Goal: Task Accomplishment & Management: Complete application form

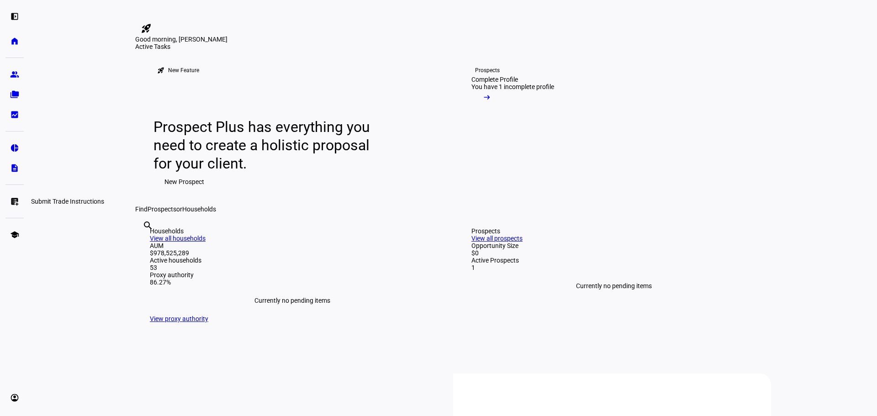
click at [12, 203] on eth-mat-symbol "list_alt_add" at bounding box center [14, 201] width 9 height 9
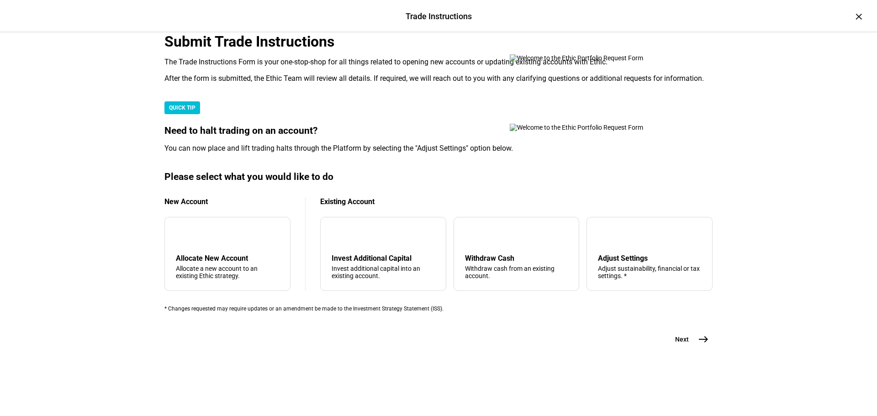
scroll to position [221, 0]
click at [518, 273] on div "arrow_upward Withdraw Cash Withdraw cash from an existing account." at bounding box center [517, 254] width 126 height 74
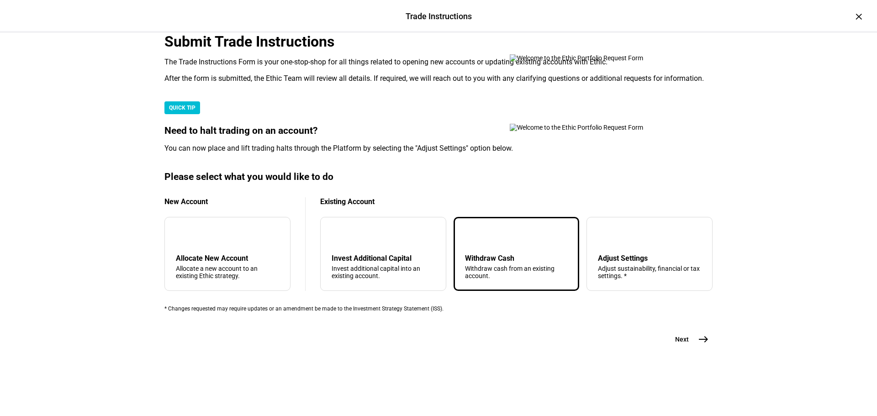
click at [700, 345] on mat-icon "east" at bounding box center [703, 339] width 11 height 11
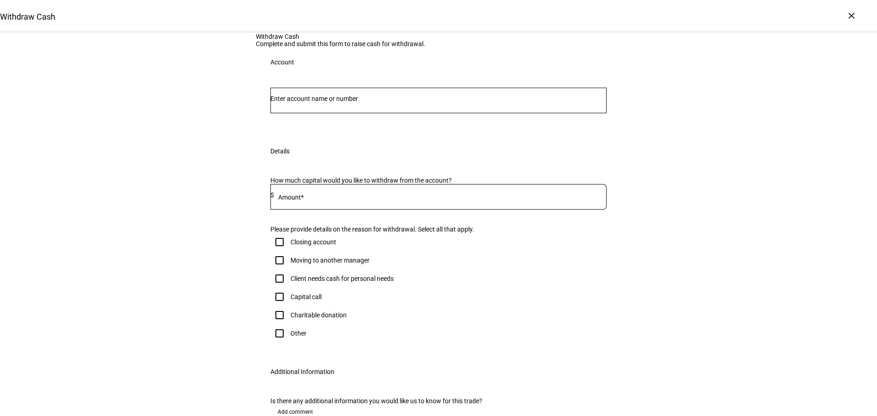
click at [359, 102] on input "Number" at bounding box center [438, 98] width 336 height 7
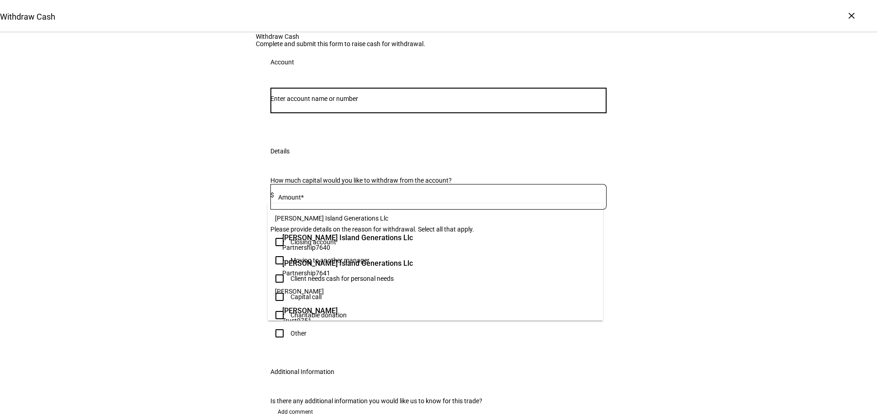
paste input "17491980"
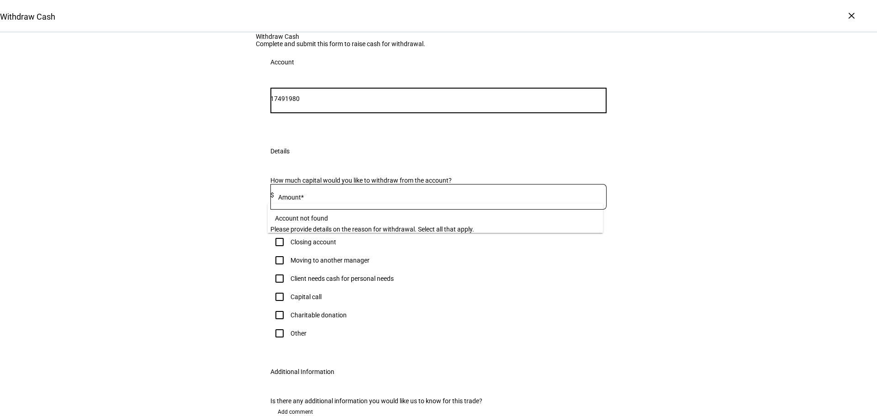
drag, startPoint x: 292, startPoint y: 191, endPoint x: 246, endPoint y: 194, distance: 46.2
click at [246, 194] on div "Withdraw Cash Complete and submit this form to raise cash for withdrawal. Accou…" at bounding box center [438, 244] width 877 height 423
type input "1980"
click at [352, 246] on span "Trust 1980" at bounding box center [344, 247] width 125 height 9
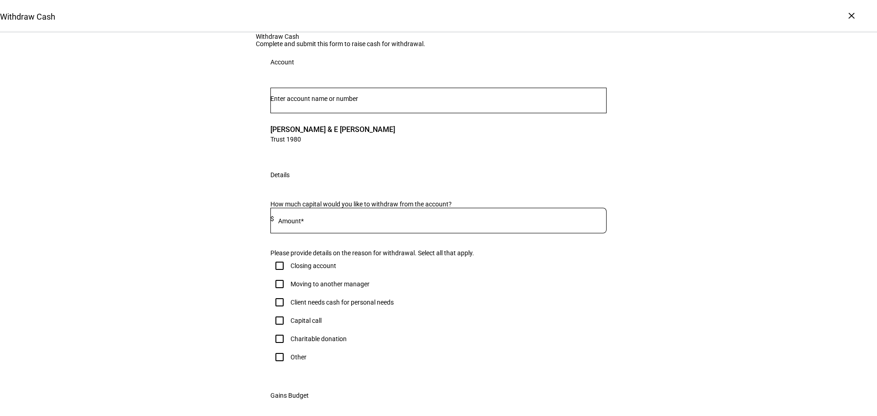
click at [346, 222] on input at bounding box center [440, 218] width 333 height 7
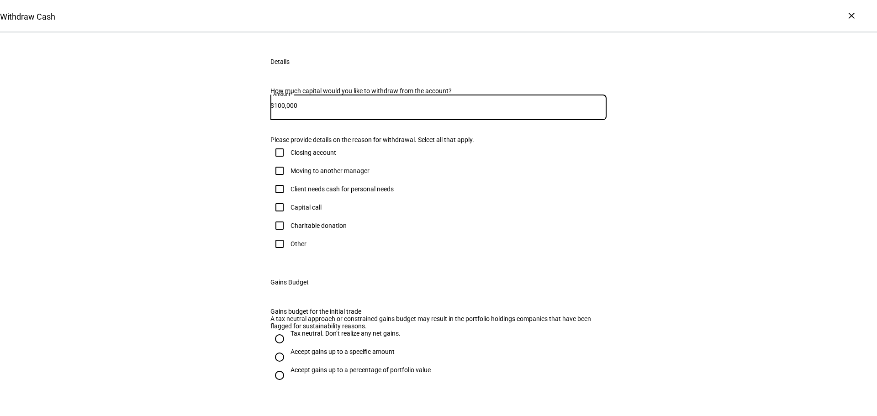
scroll to position [137, 0]
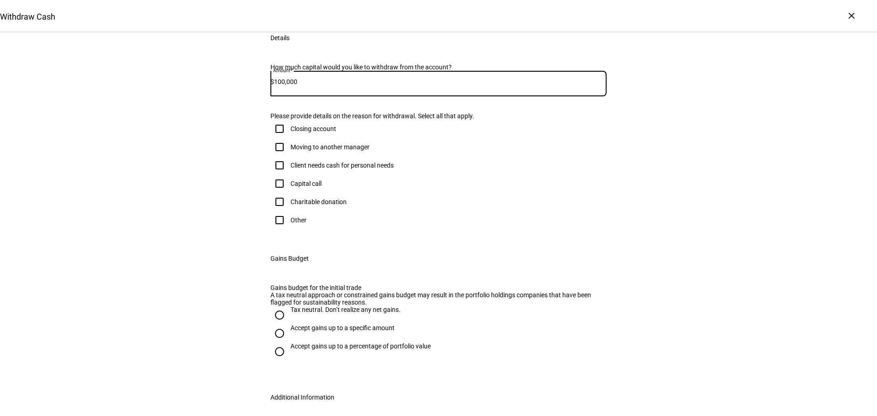
type input "100,000"
click at [276, 229] on input "Other" at bounding box center [279, 220] width 18 height 18
checkbox input "true"
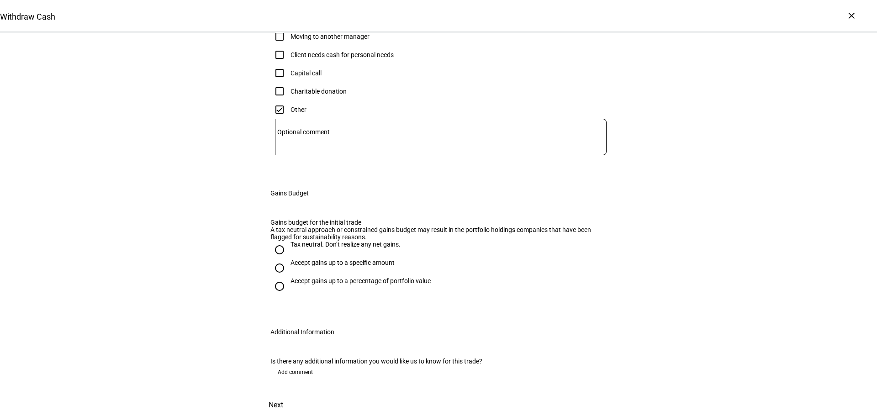
scroll to position [320, 0]
click at [276, 259] on input "Tax neutral. Don’t realize any net gains." at bounding box center [279, 250] width 18 height 18
radio input "true"
click at [275, 259] on input "Accept gains up to a specific amount" at bounding box center [279, 268] width 18 height 18
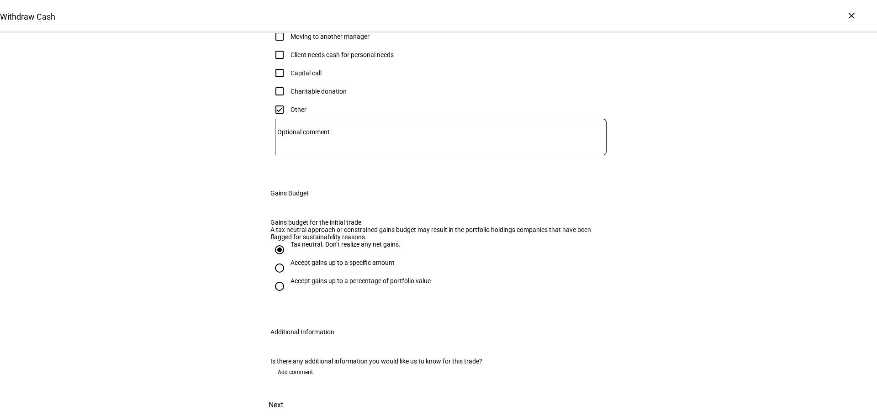
radio input "true"
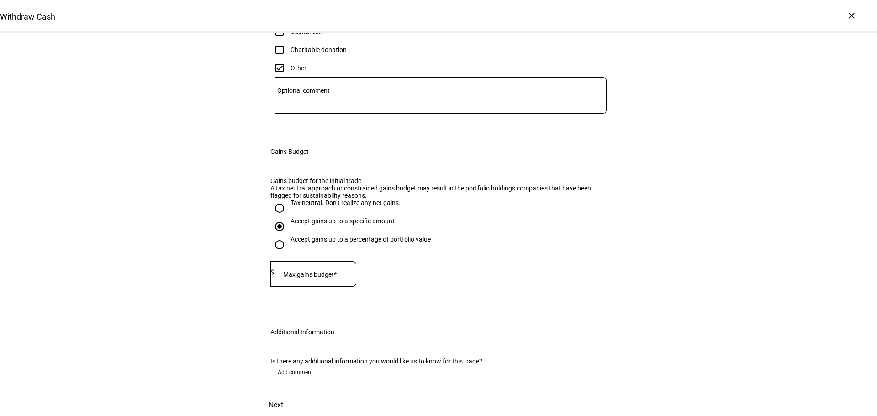
click at [313, 271] on mat-label "Max gains budget*" at bounding box center [309, 274] width 53 height 7
click at [278, 199] on input "Tax neutral. Don’t realize any net gains." at bounding box center [279, 208] width 18 height 18
radio input "true"
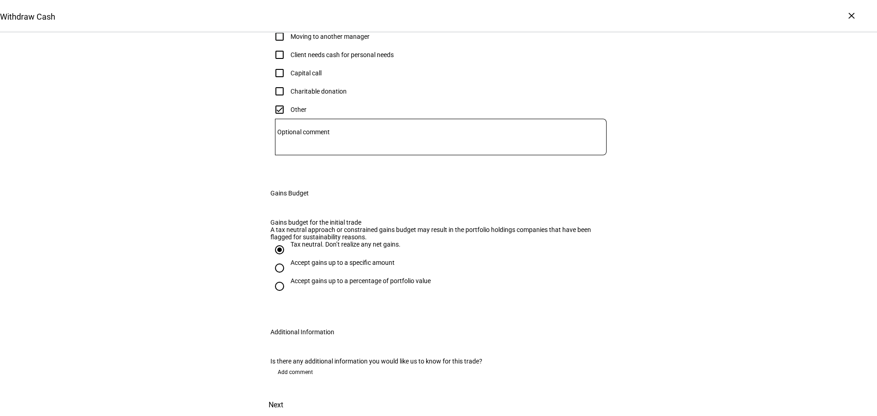
click at [296, 394] on span at bounding box center [276, 405] width 40 height 22
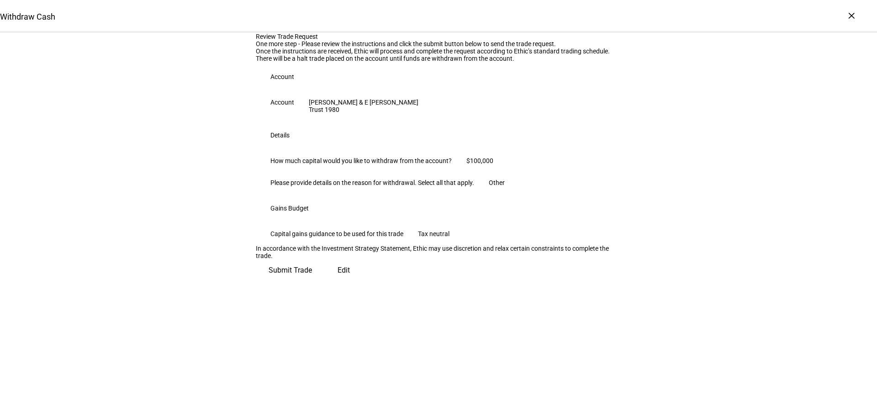
scroll to position [93, 0]
click at [312, 281] on span "Submit Trade" at bounding box center [290, 270] width 43 height 22
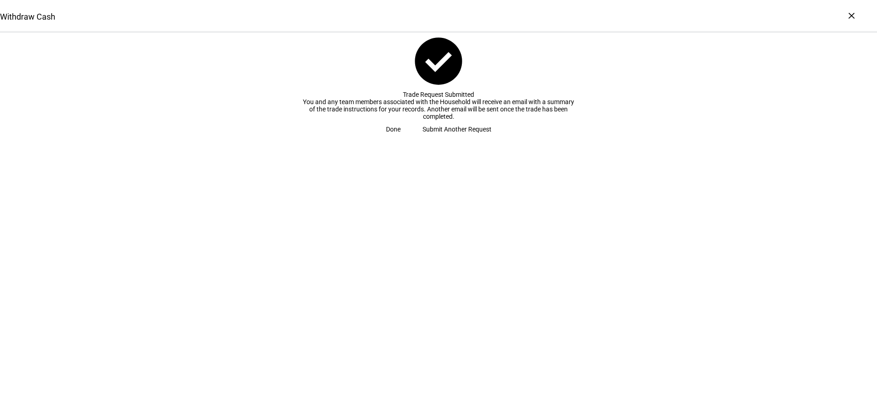
click at [423, 138] on span "Submit Another Request" at bounding box center [457, 129] width 69 height 18
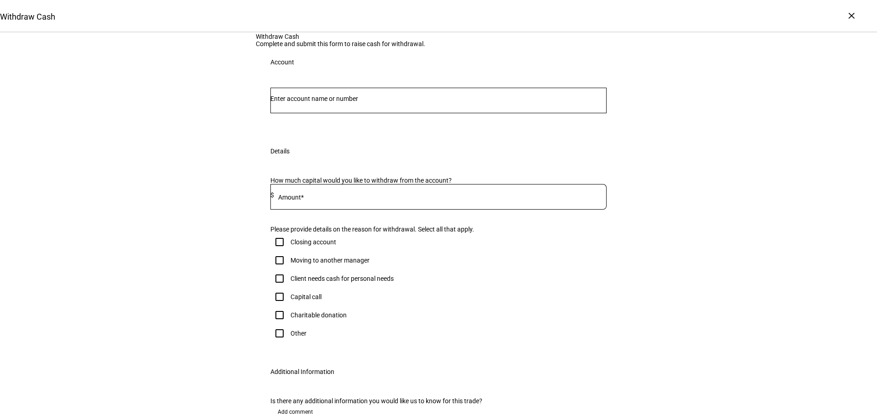
click at [376, 102] on input "Number" at bounding box center [438, 98] width 336 height 7
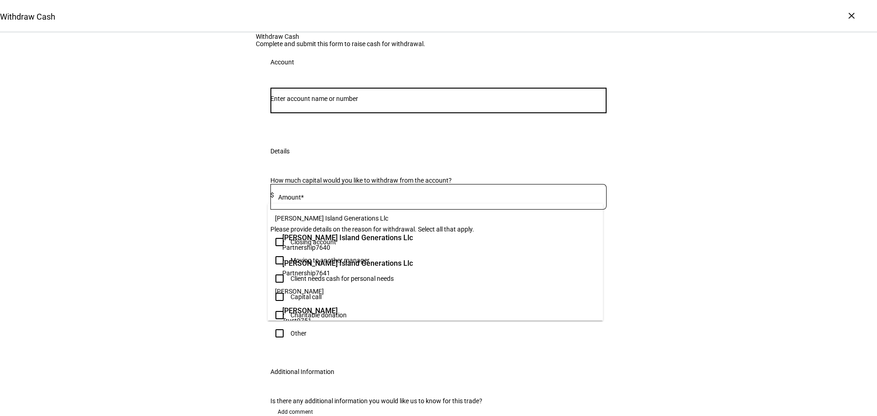
paste input "29598325"
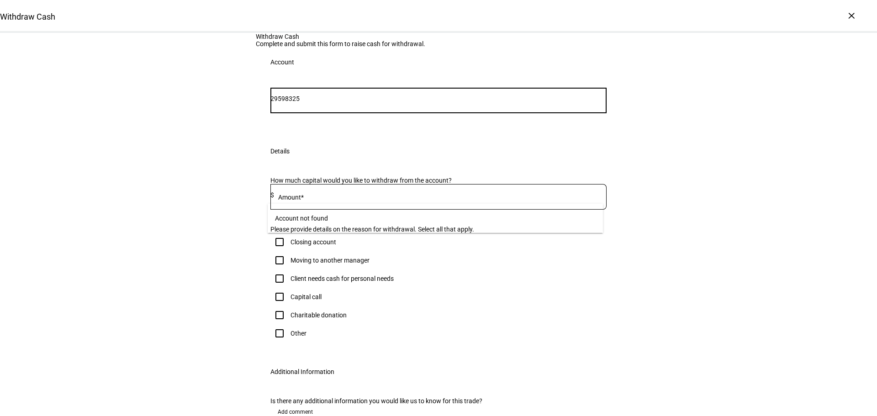
drag, startPoint x: 291, startPoint y: 190, endPoint x: 267, endPoint y: 187, distance: 23.9
click at [270, 113] on div "29598325" at bounding box center [438, 101] width 336 height 26
type input "8325"
click at [374, 245] on span "Trust 8325" at bounding box center [344, 247] width 125 height 9
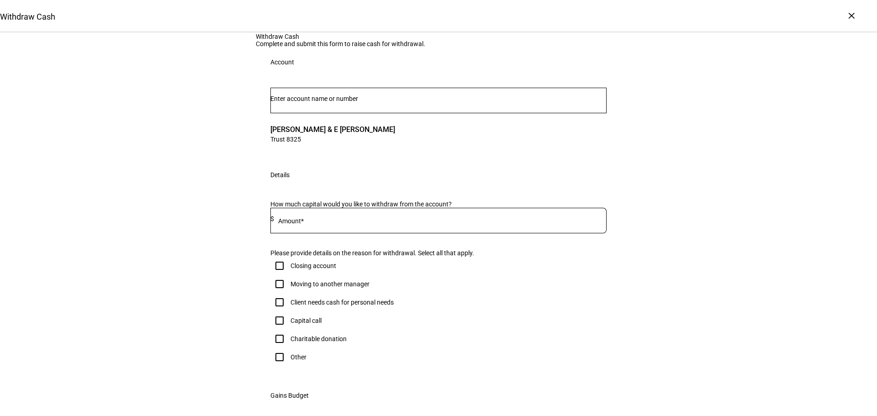
click at [357, 222] on input at bounding box center [440, 218] width 333 height 7
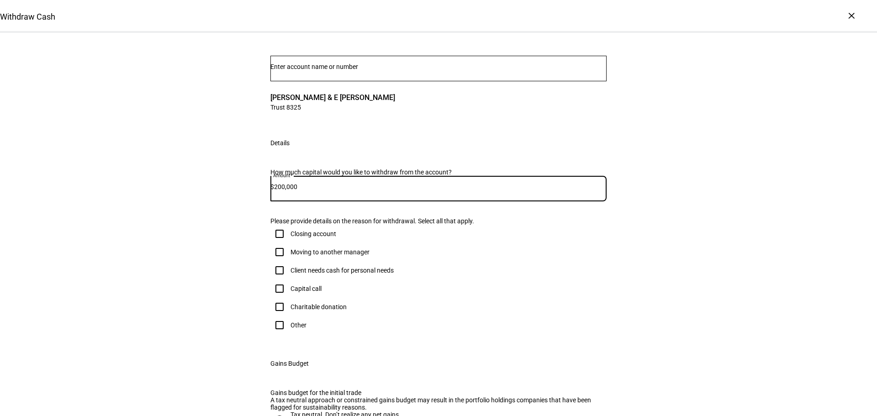
scroll to position [137, 0]
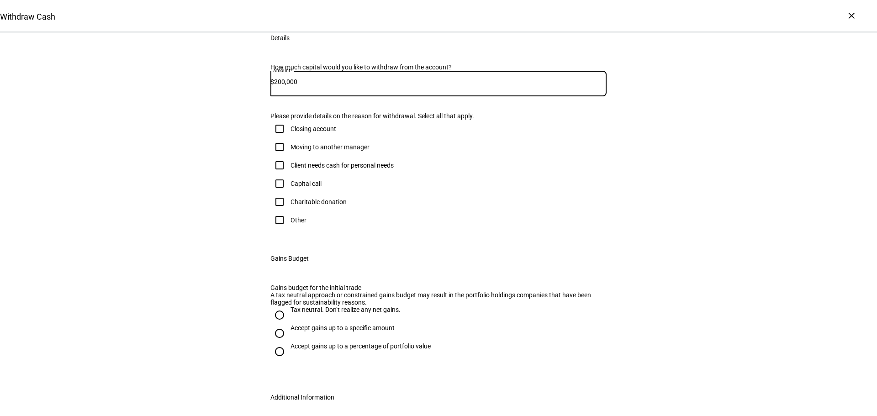
type input "200,000"
click at [274, 229] on input "Other" at bounding box center [279, 220] width 18 height 18
checkbox input "true"
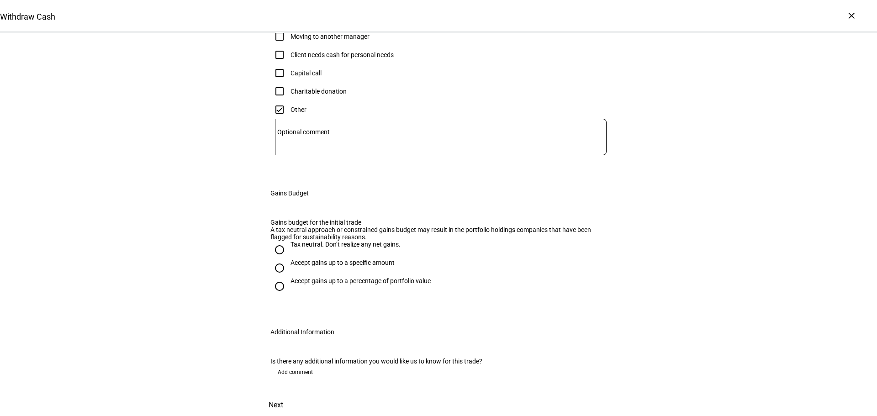
click at [275, 259] on input "Tax neutral. Don’t realize any net gains." at bounding box center [279, 250] width 18 height 18
radio input "true"
click at [296, 394] on span at bounding box center [276, 405] width 40 height 22
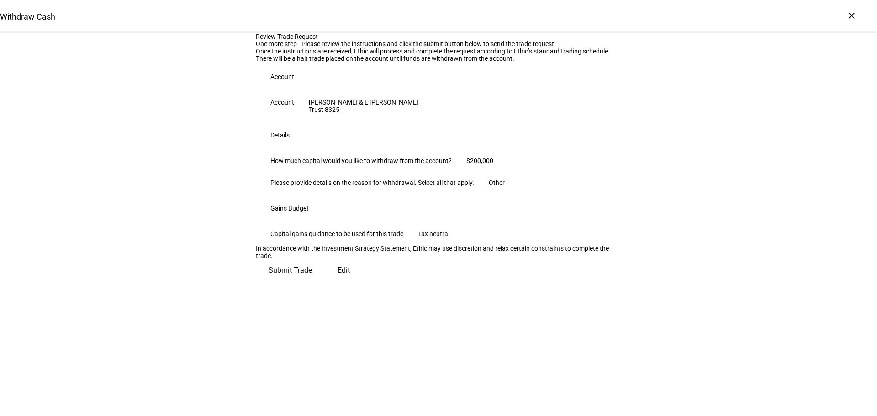
scroll to position [93, 0]
click at [312, 281] on span "Submit Trade" at bounding box center [290, 270] width 43 height 22
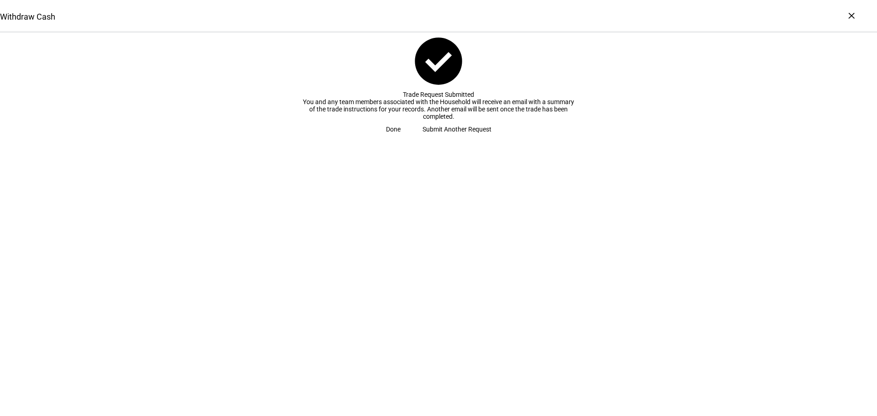
click at [447, 138] on span "Submit Another Request" at bounding box center [457, 129] width 69 height 18
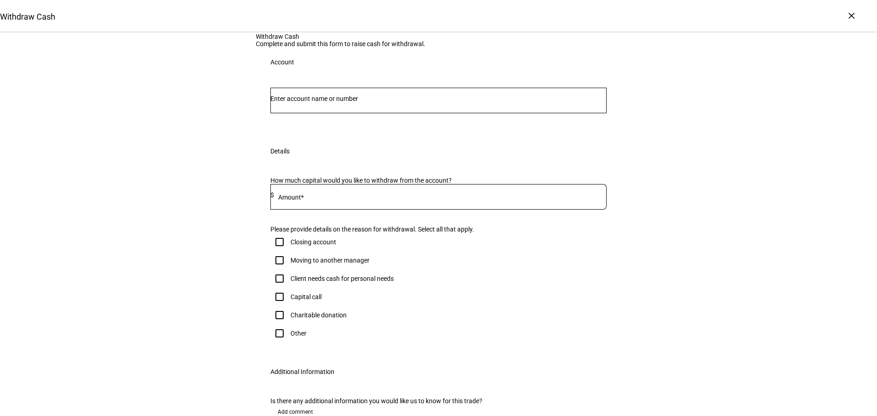
click at [331, 102] on input "Number" at bounding box center [438, 98] width 336 height 7
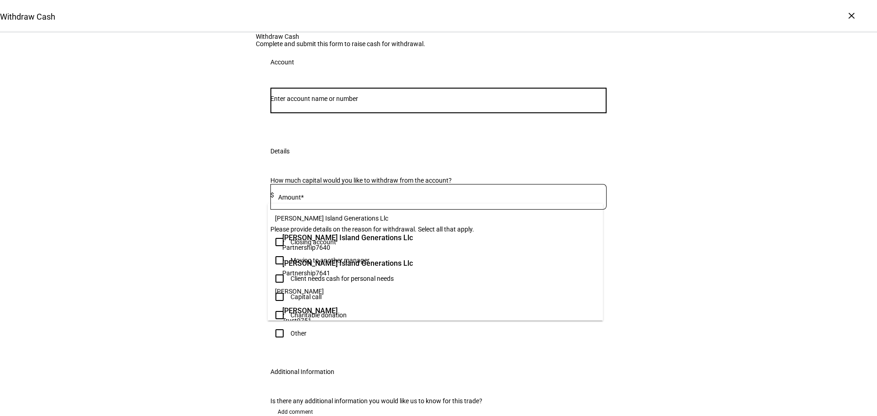
paste input "88179810"
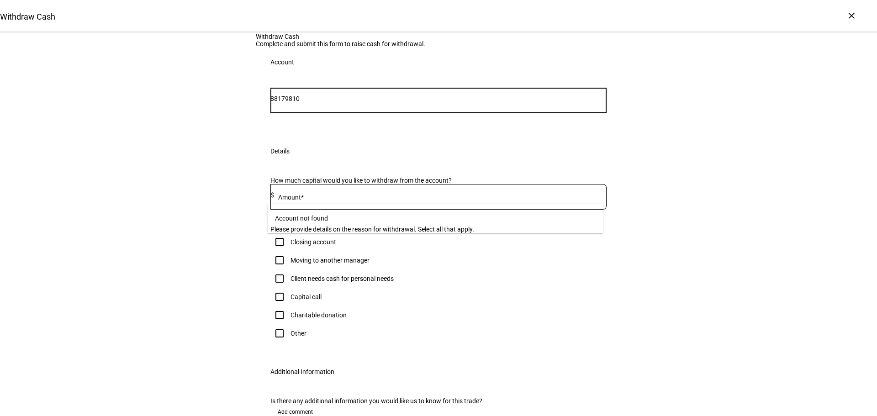
drag, startPoint x: 292, startPoint y: 190, endPoint x: 224, endPoint y: 190, distance: 68.5
click at [224, 190] on div "Withdraw Cash Complete and submit this form to raise cash for withdrawal. Accou…" at bounding box center [438, 244] width 877 height 423
type input "9810"
click at [365, 242] on span "[PERSON_NAME] & E [PERSON_NAME]" at bounding box center [344, 238] width 125 height 11
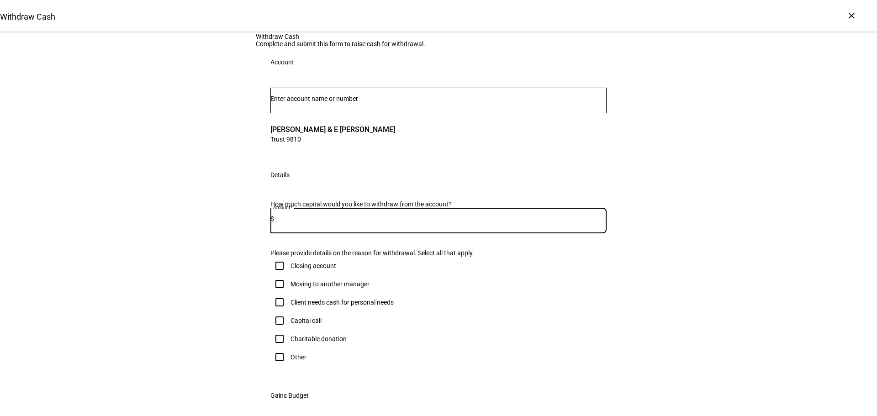
click at [355, 222] on input at bounding box center [440, 218] width 333 height 7
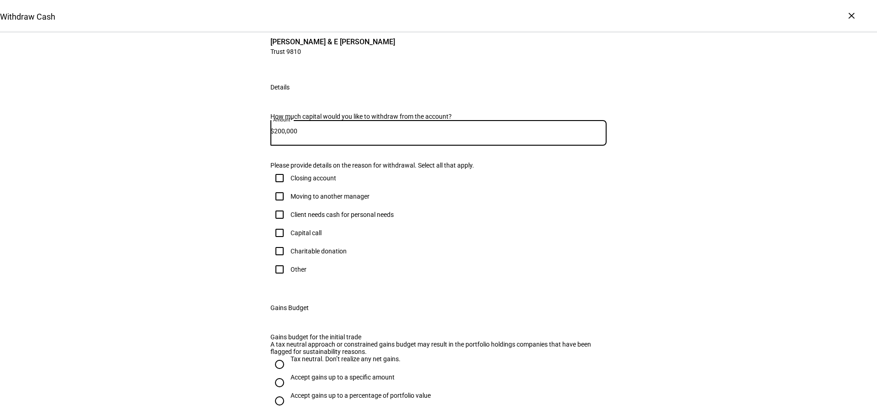
scroll to position [91, 0]
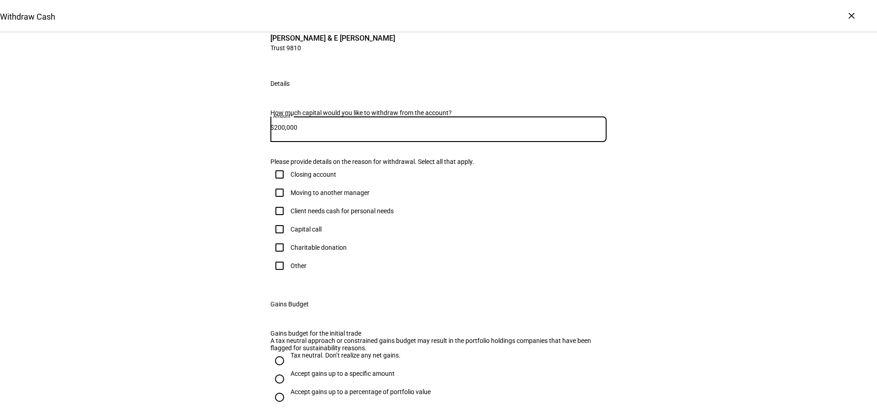
type input "200,000"
click at [274, 275] on input "Other" at bounding box center [279, 266] width 18 height 18
checkbox input "true"
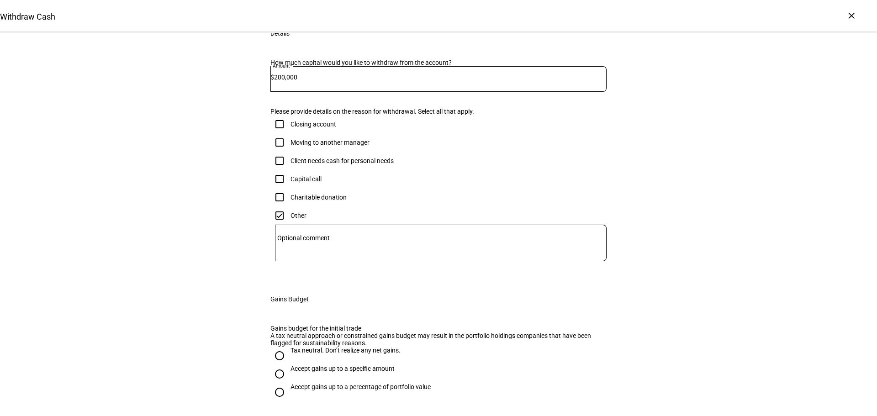
scroll to position [274, 0]
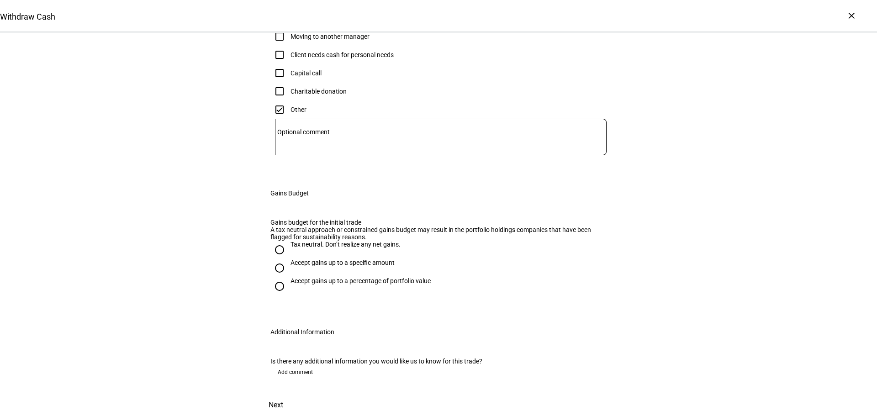
click at [280, 259] on input "Tax neutral. Don’t realize any net gains." at bounding box center [279, 250] width 18 height 18
radio input "true"
click at [296, 394] on span at bounding box center [276, 405] width 40 height 22
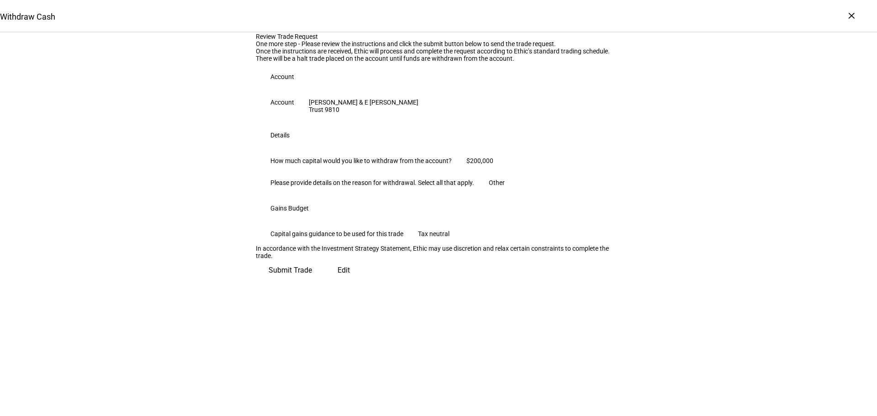
scroll to position [93, 0]
click at [312, 281] on span "Submit Trade" at bounding box center [290, 270] width 43 height 22
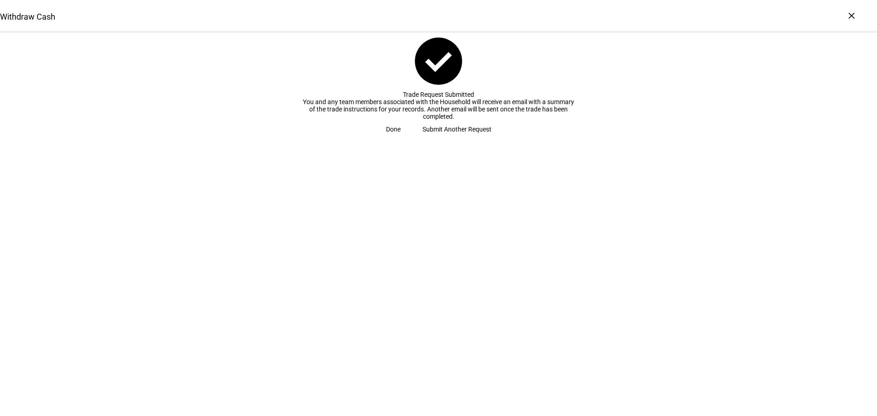
click at [446, 138] on span "Submit Another Request" at bounding box center [457, 129] width 69 height 18
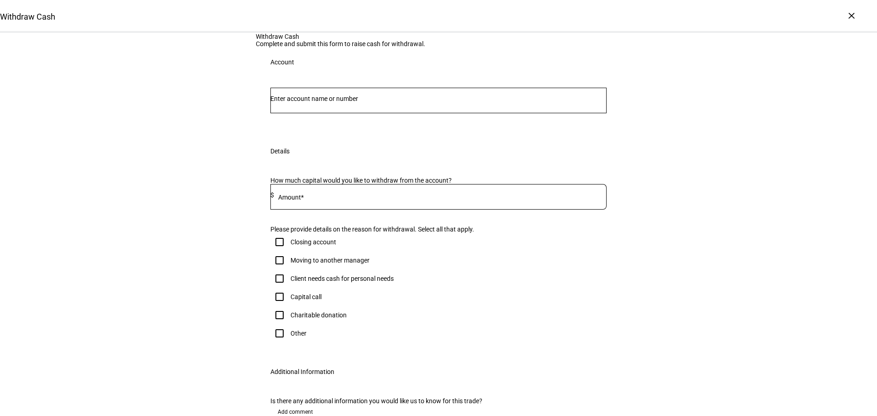
click at [335, 113] on div at bounding box center [438, 101] width 336 height 26
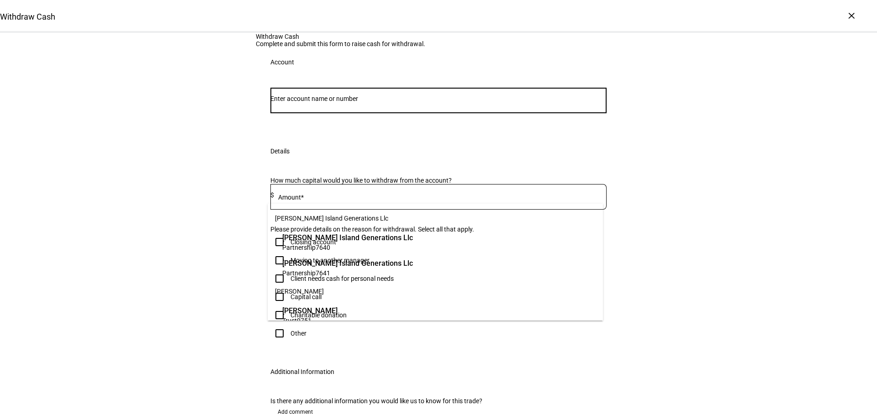
paste input "49018947"
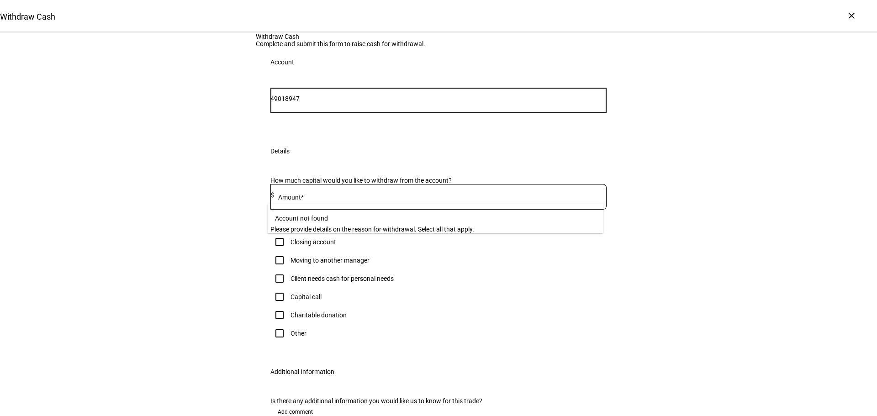
drag, startPoint x: 289, startPoint y: 192, endPoint x: 226, endPoint y: 190, distance: 63.1
click at [236, 192] on div "Withdraw Cash Complete and submit this form to raise cash for withdrawal. Accou…" at bounding box center [438, 244] width 877 height 423
type input "8947"
click at [402, 248] on span "Trust 8947" at bounding box center [344, 247] width 125 height 9
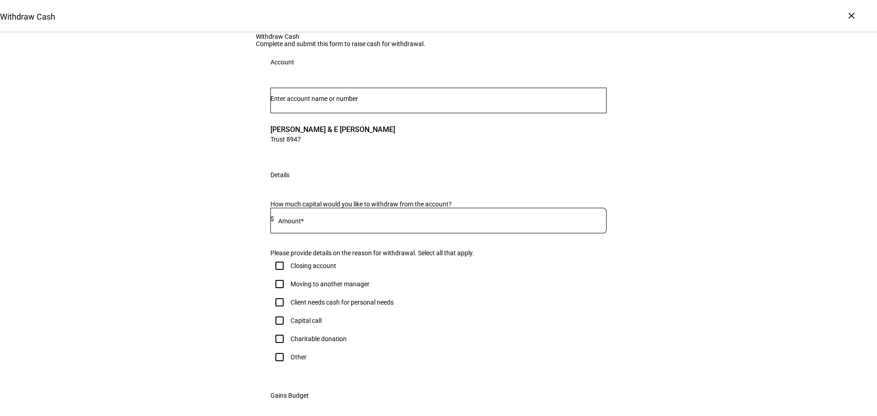
click at [355, 233] on div at bounding box center [440, 221] width 333 height 26
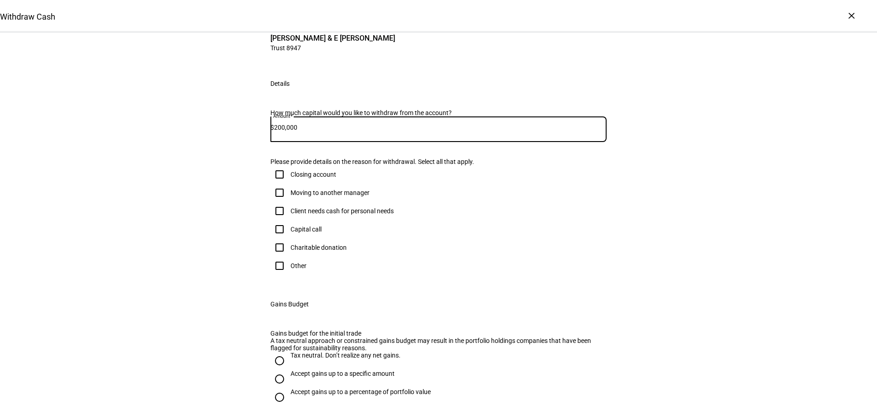
type input "200,000"
click at [277, 275] on input "Other" at bounding box center [279, 266] width 18 height 18
checkbox input "true"
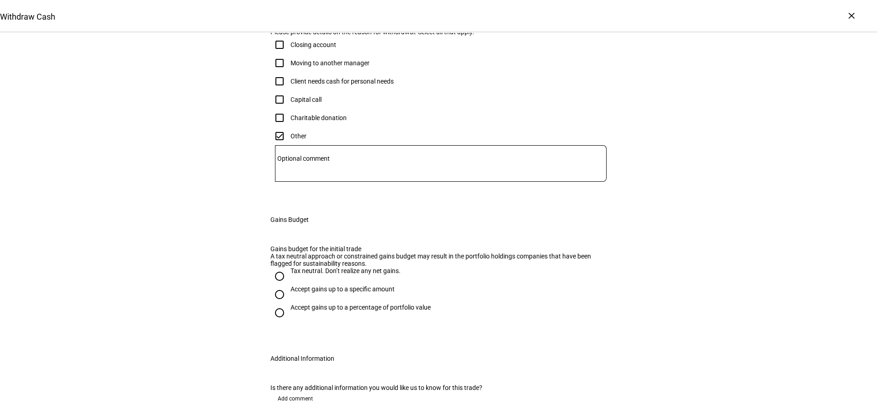
scroll to position [274, 0]
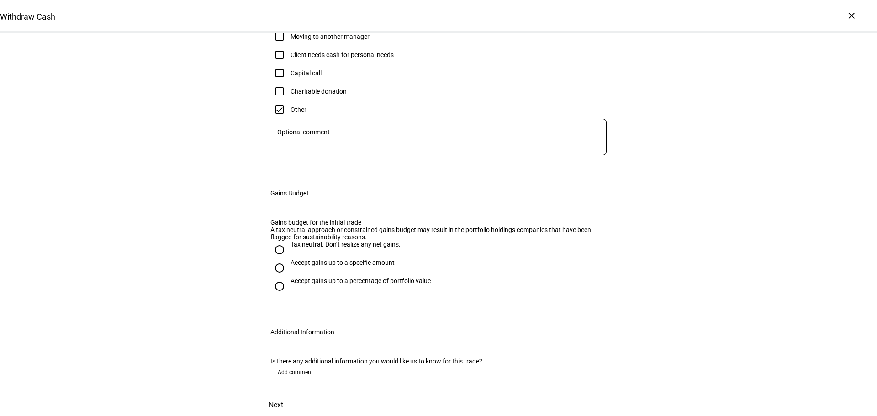
click at [281, 259] on input "Tax neutral. Don’t realize any net gains." at bounding box center [279, 250] width 18 height 18
radio input "true"
click at [283, 394] on span "Next" at bounding box center [276, 405] width 15 height 22
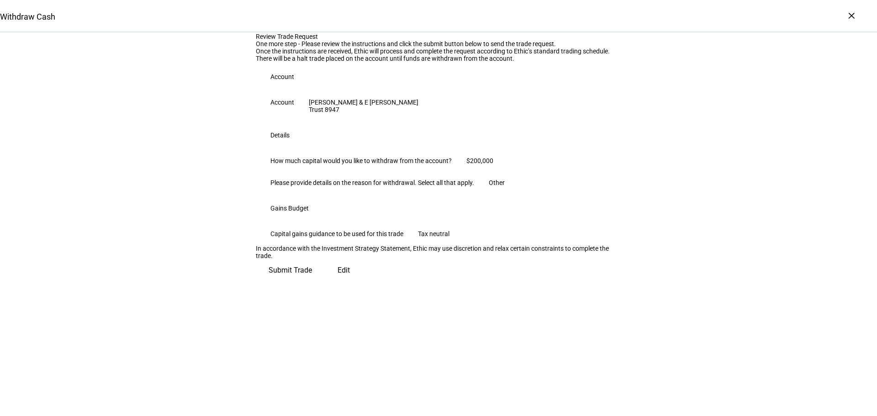
scroll to position [93, 0]
click at [312, 281] on span "Submit Trade" at bounding box center [290, 270] width 43 height 22
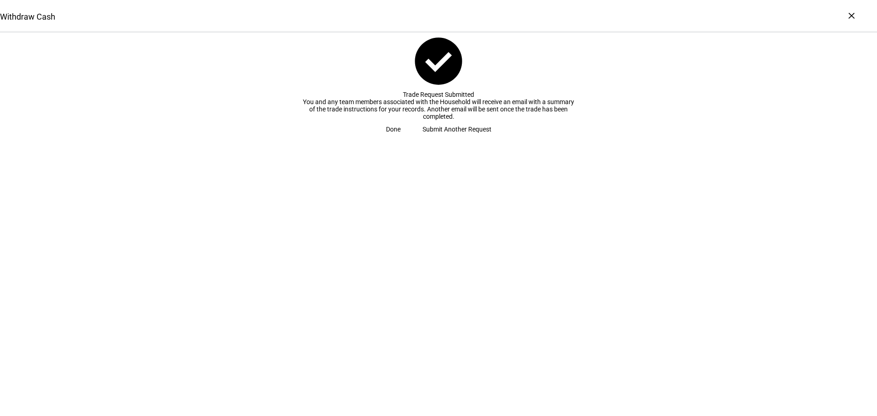
click at [401, 138] on span "Done" at bounding box center [393, 129] width 15 height 18
